Goal: Transaction & Acquisition: Purchase product/service

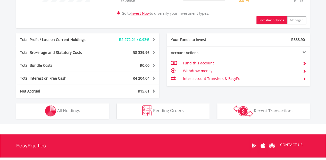
scroll to position [252, 0]
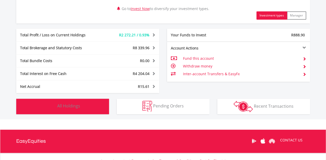
click at [77, 109] on button "Holdings All Holdings" at bounding box center [62, 106] width 93 height 15
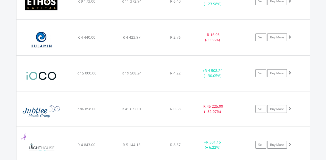
scroll to position [794, 0]
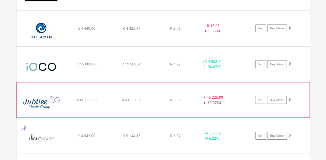
click at [288, 98] on span at bounding box center [289, 100] width 4 height 4
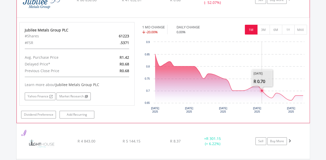
scroll to position [897, 0]
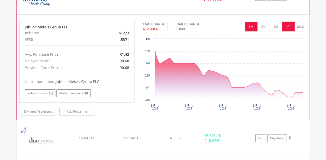
click at [290, 25] on button "1Y" at bounding box center [288, 27] width 13 height 10
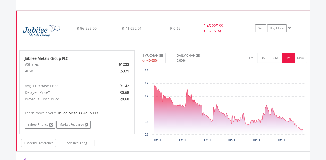
scroll to position [862, 0]
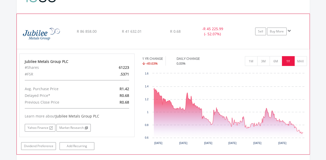
click at [289, 29] on span at bounding box center [289, 31] width 4 height 4
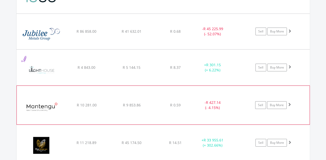
click at [288, 102] on span at bounding box center [289, 104] width 4 height 4
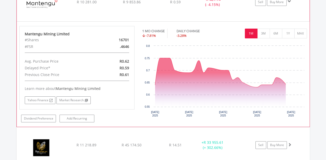
scroll to position [965, 0]
click at [264, 31] on button "3M" at bounding box center [263, 34] width 13 height 10
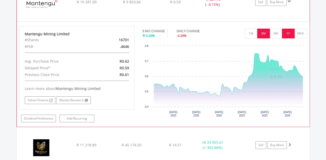
click at [290, 31] on button "1Y" at bounding box center [288, 34] width 13 height 10
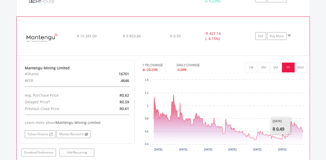
scroll to position [931, 0]
click at [289, 34] on span at bounding box center [289, 36] width 4 height 4
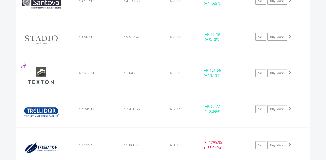
scroll to position [1120, 0]
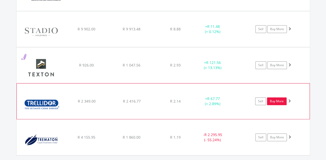
click at [273, 98] on link "Buy More" at bounding box center [277, 101] width 20 height 8
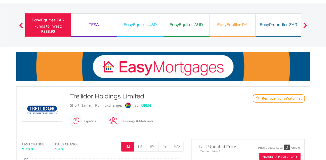
scroll to position [22, 0]
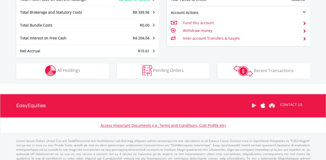
scroll to position [296, 0]
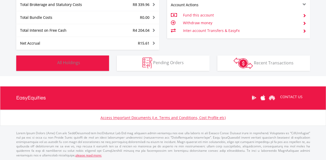
click at [78, 65] on button "Holdings All Holdings" at bounding box center [62, 62] width 93 height 15
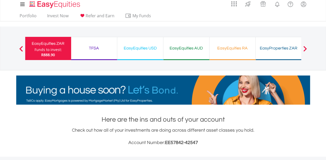
scroll to position [0, 0]
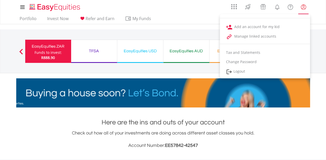
click at [304, 7] on lord-icon "My Profile" at bounding box center [303, 7] width 6 height 6
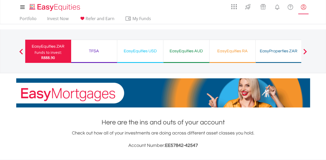
click at [304, 7] on lord-icon "My Profile" at bounding box center [303, 7] width 6 height 6
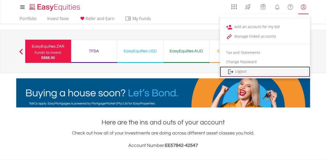
click at [239, 70] on link "Logout" at bounding box center [265, 71] width 90 height 11
